Goal: Check status: Check status

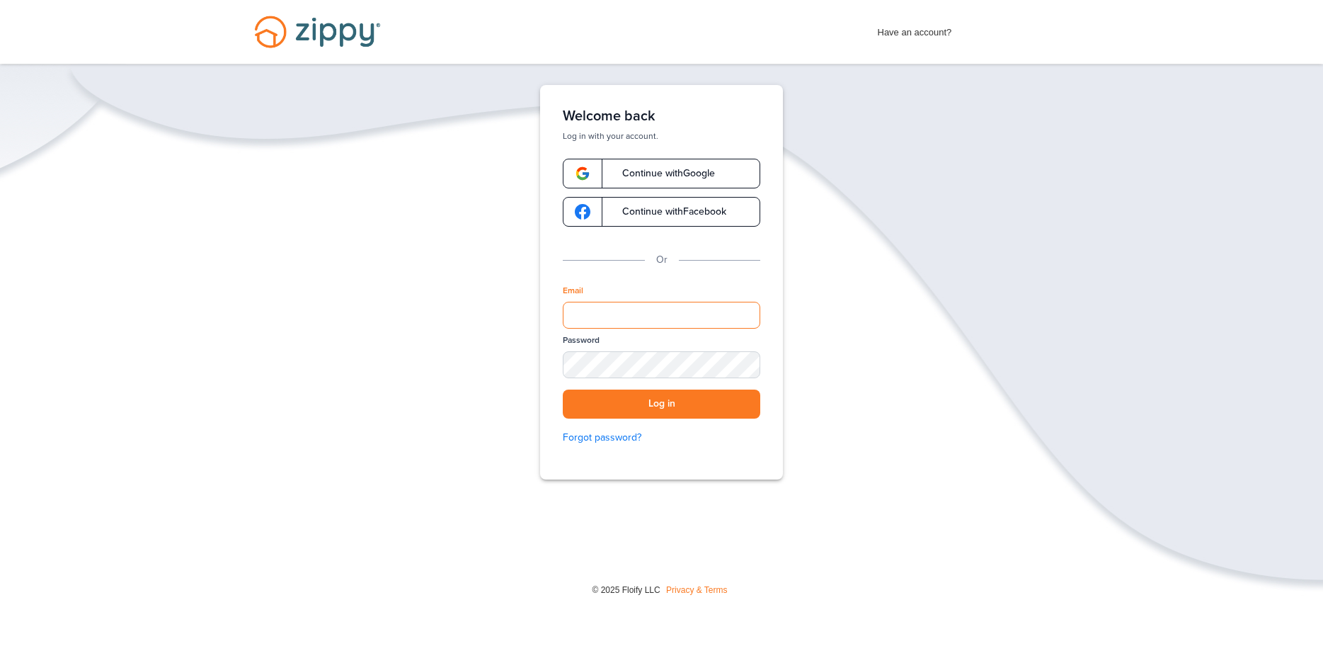
click at [656, 321] on input "Email" at bounding box center [661, 315] width 197 height 27
type input "**********"
click at [563, 389] on button "Log in" at bounding box center [661, 403] width 197 height 29
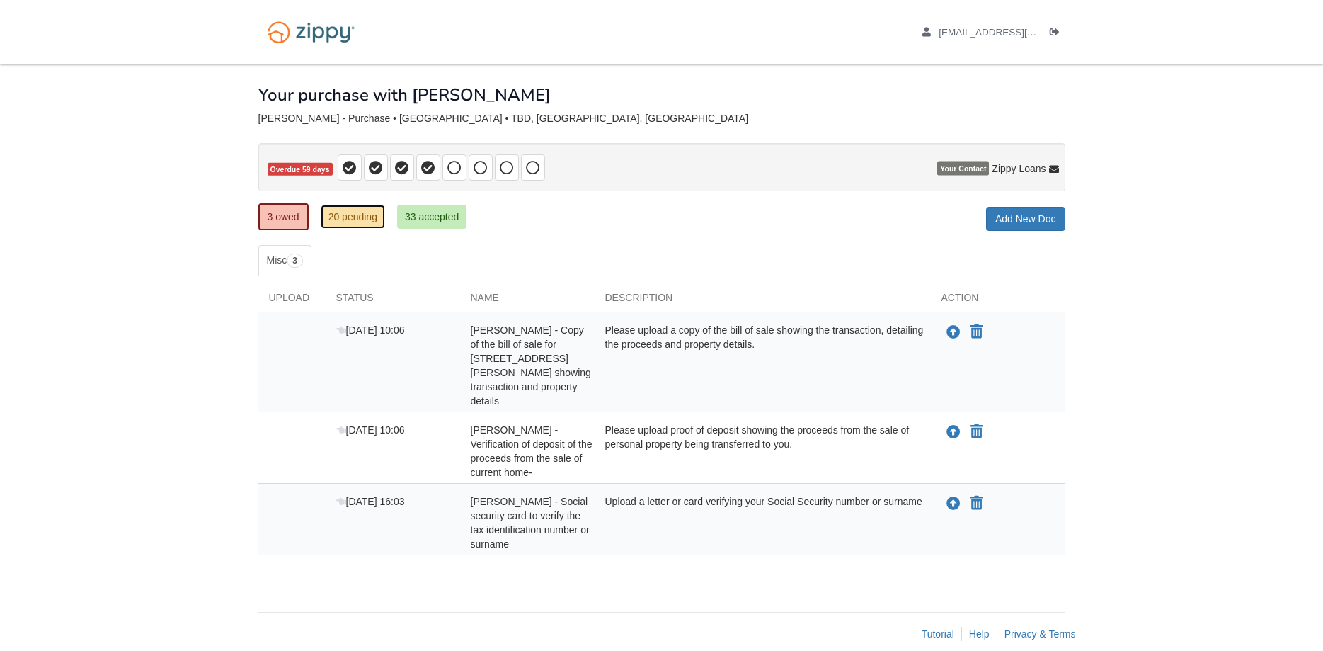
click at [365, 217] on link "20 pending" at bounding box center [353, 217] width 64 height 24
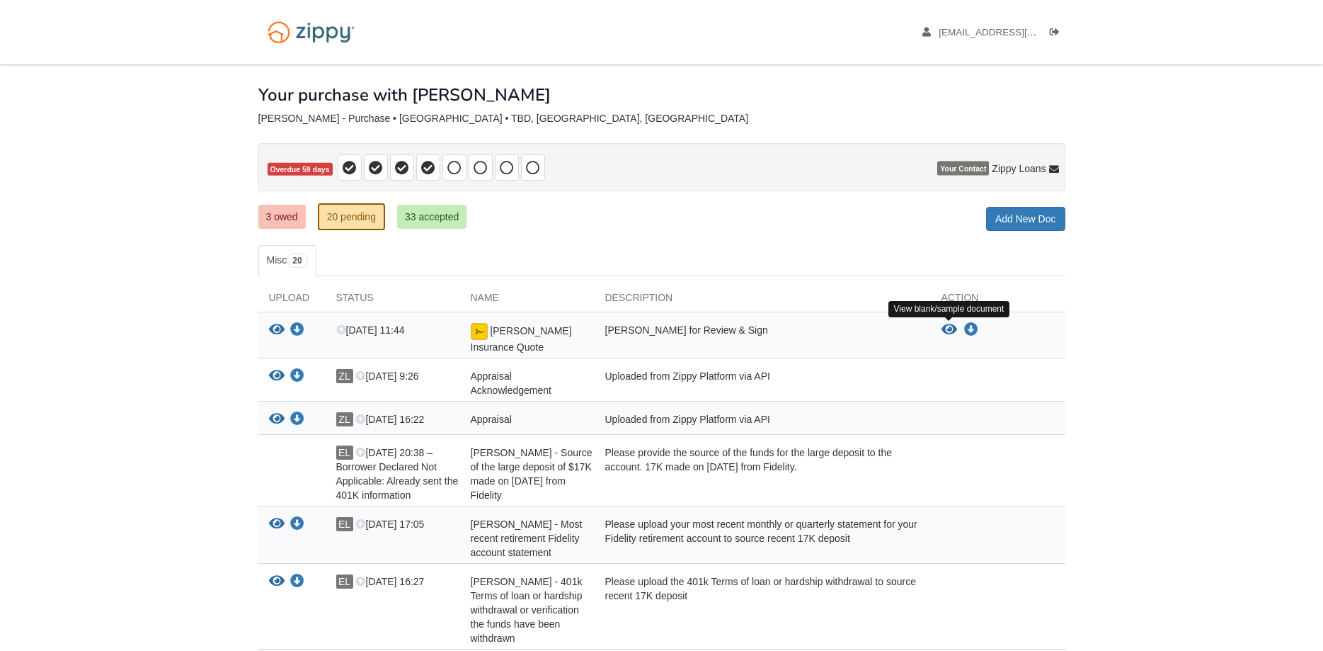
click at [949, 331] on icon "View Leonard Insurance Quote" at bounding box center [949, 330] width 16 height 14
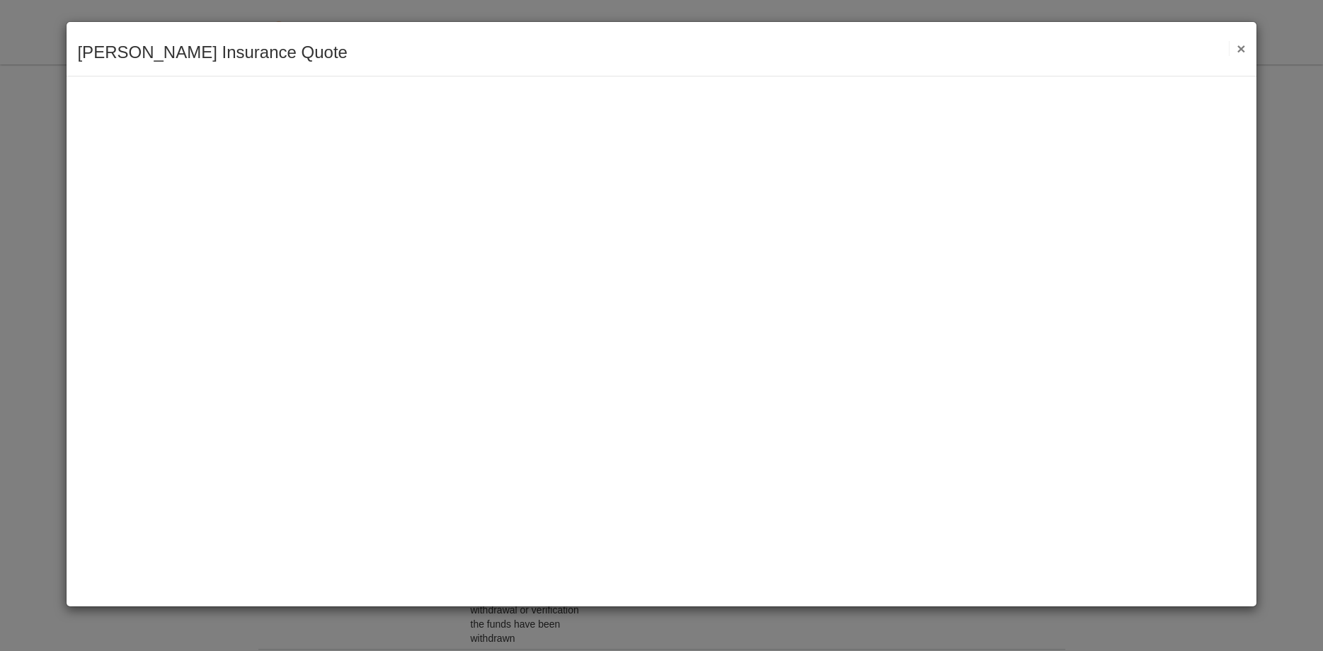
click at [1239, 47] on button "×" at bounding box center [1237, 48] width 16 height 15
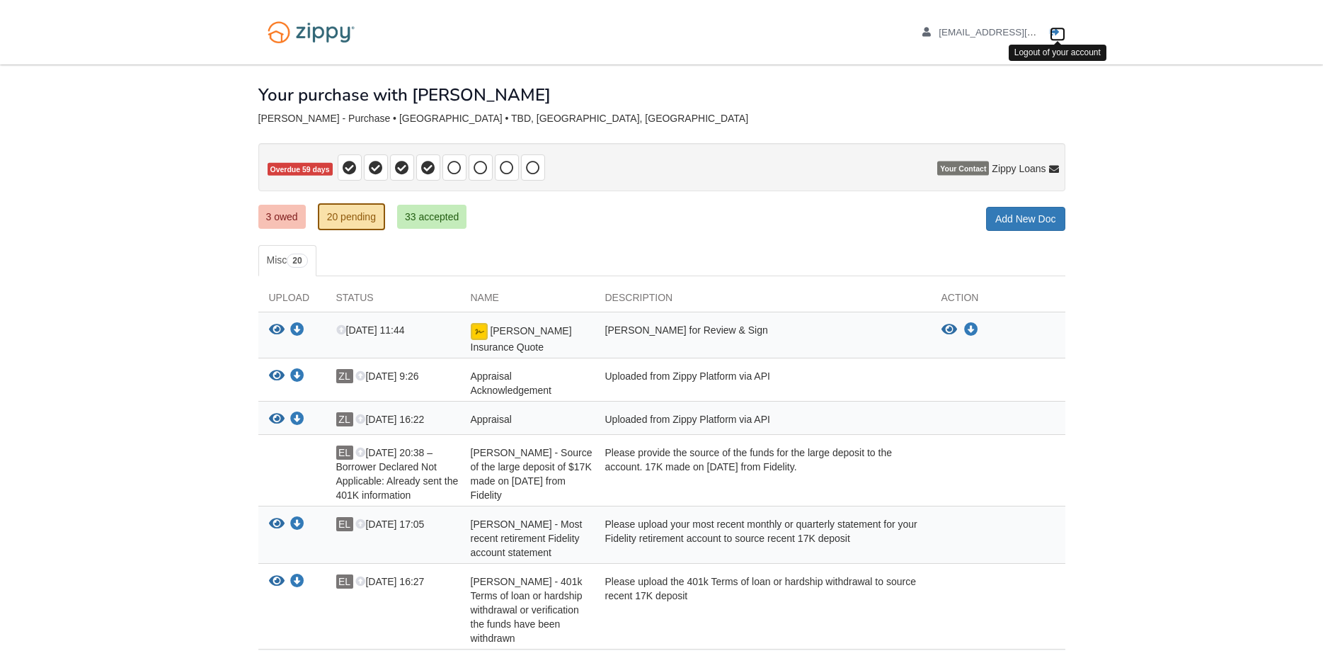
click at [1056, 32] on icon "Log out" at bounding box center [1055, 33] width 10 height 10
